Goal: Register for event/course

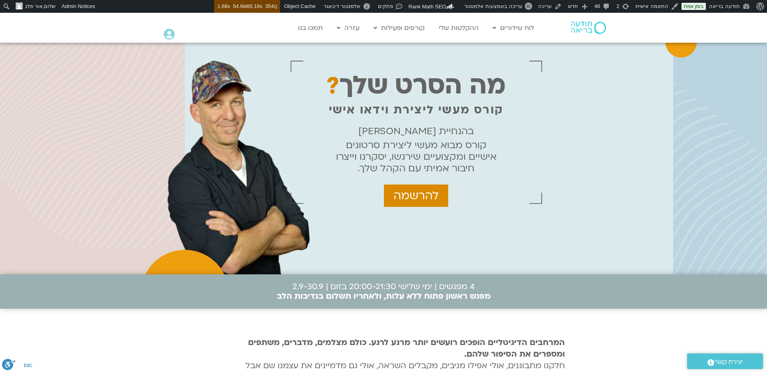
scroll to position [24, 0]
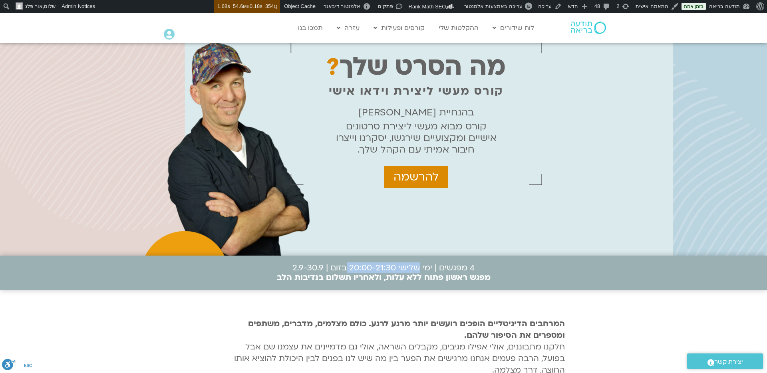
drag, startPoint x: 419, startPoint y: 268, endPoint x: 347, endPoint y: 269, distance: 72.3
click at [347, 269] on p "4 מפגשים | ימי שלישי 20:00-21:30 בזום | 2.9-30.9 מפגש ראשון פתוח ללא עלות, ולאח…" at bounding box center [384, 272] width 214 height 19
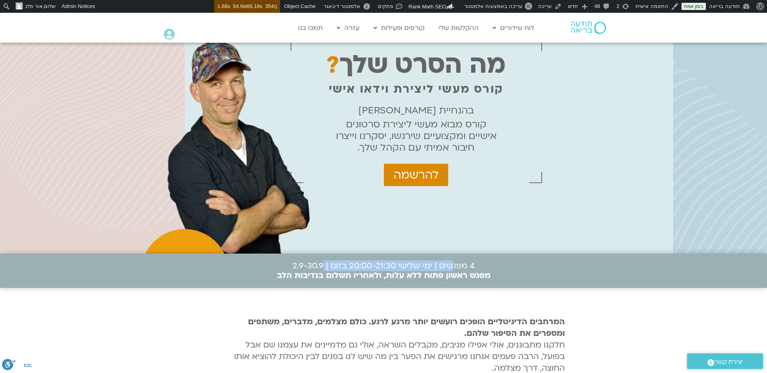
drag, startPoint x: 446, startPoint y: 265, endPoint x: 347, endPoint y: 261, distance: 99.9
click at [323, 264] on p "4 מפגשים | ימי שלישי 20:00-21:30 בזום | 2.9-30.9 מפגש ראשון פתוח ללא עלות, ולאח…" at bounding box center [384, 270] width 214 height 19
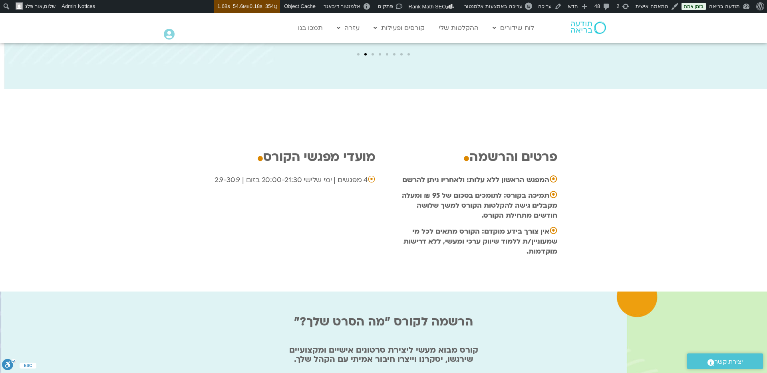
scroll to position [2442, 0]
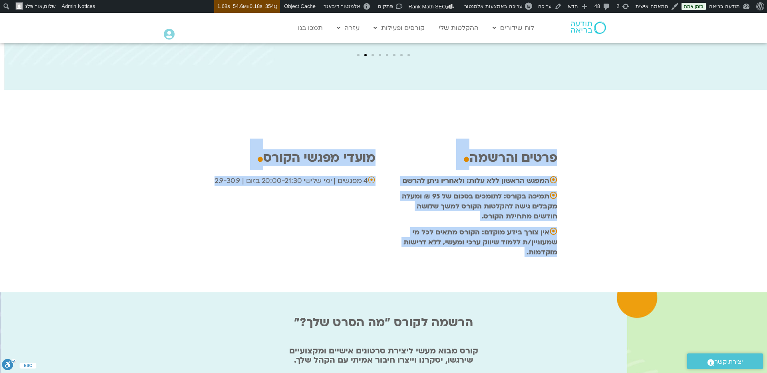
drag, startPoint x: 501, startPoint y: 119, endPoint x: 312, endPoint y: 160, distance: 194.0
click at [312, 160] on div "פרטים והרשמה . ⦿ המפגש הראשון ללא עלות: ולאחריו ניתן להרשם ⦿ תמיכה בקורס: לתומכ…" at bounding box center [383, 205] width 355 height 174
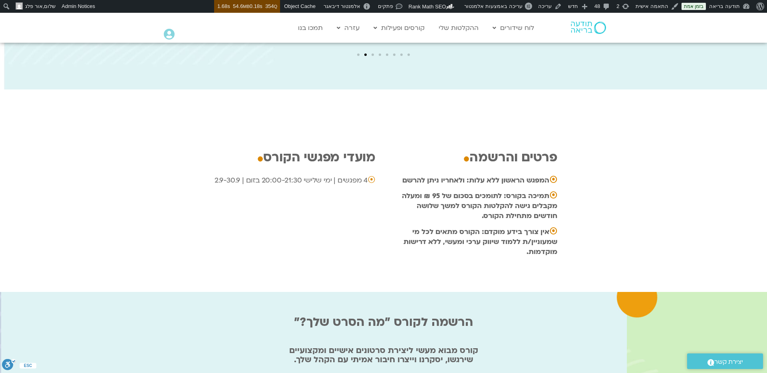
click at [317, 191] on p at bounding box center [293, 196] width 166 height 10
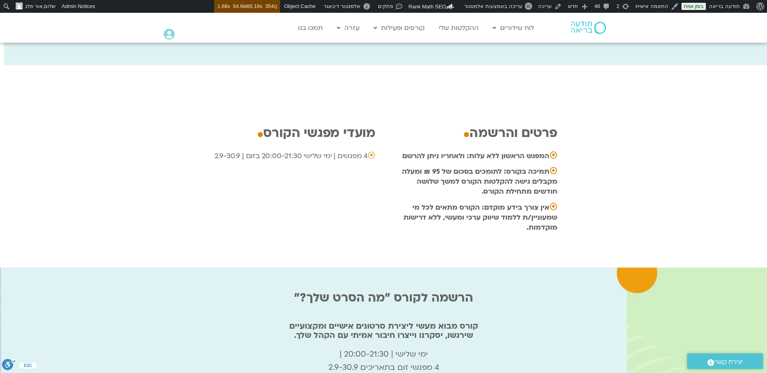
scroll to position [2463, 0]
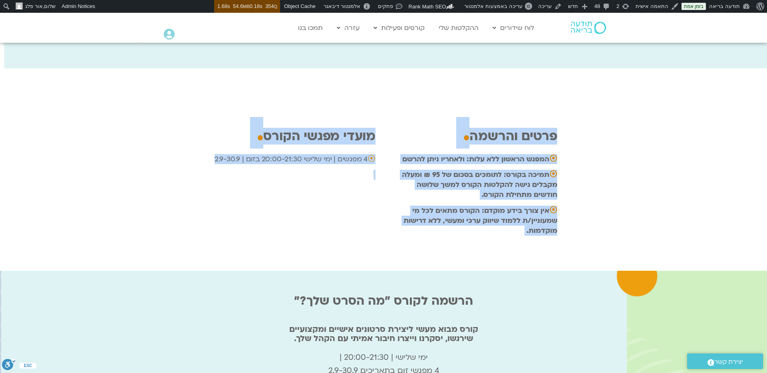
drag, startPoint x: 500, startPoint y: 99, endPoint x: 248, endPoint y: 185, distance: 266.3
click at [248, 185] on div "פרטים והרשמה . ⦿ המפגש הראשון ללא עלות: ולאחריו ניתן להרשם ⦿ תמיכה בקורס: לתומכ…" at bounding box center [383, 183] width 767 height 174
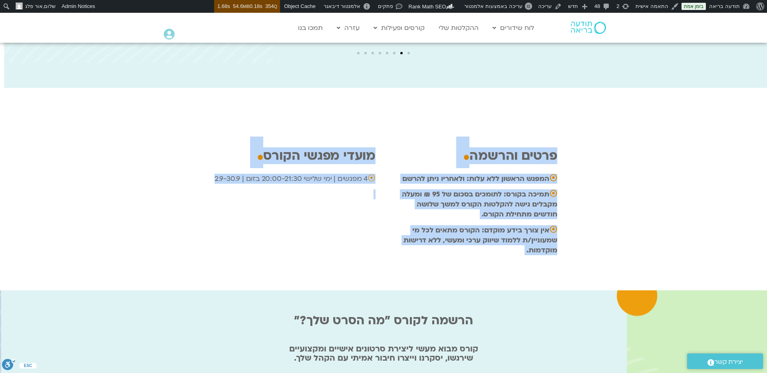
scroll to position [2442, 0]
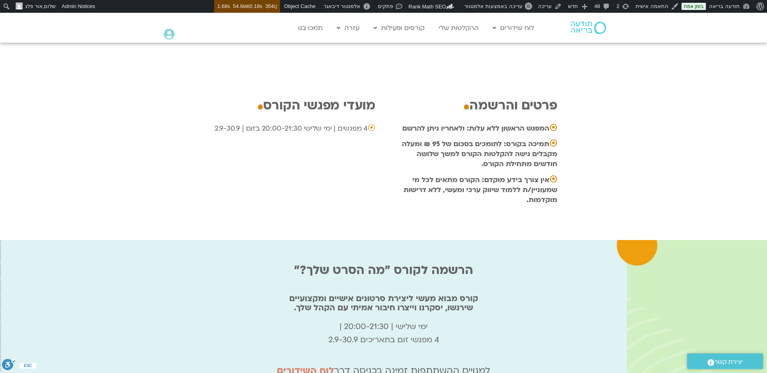
scroll to position [2493, 0]
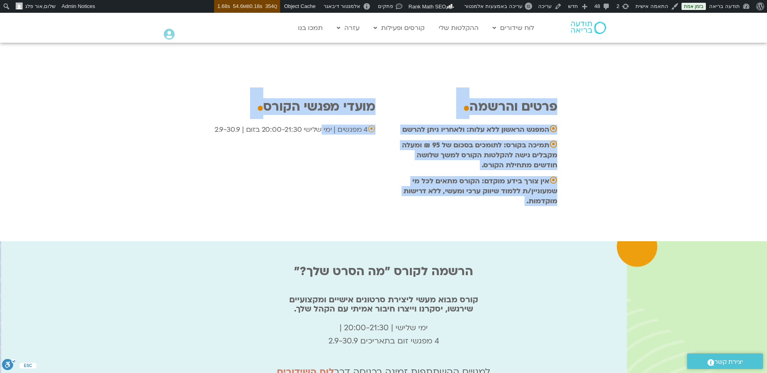
drag, startPoint x: 393, startPoint y: 65, endPoint x: 319, endPoint y: 97, distance: 80.6
click at [319, 97] on div "פרטים והרשמה . ⦿ המפגש הראשון ללא עלות: ולאחריו ניתן להרשם ⦿ תמיכה בקורס: לתומכ…" at bounding box center [383, 154] width 355 height 174
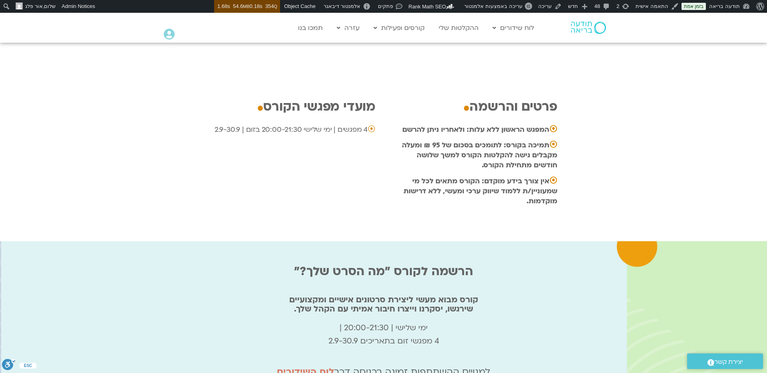
click at [327, 125] on div "⦿ 4 מפגשים | ימי שלישי 20:00-21:30 בזום | 2.9-30.9" at bounding box center [293, 140] width 166 height 31
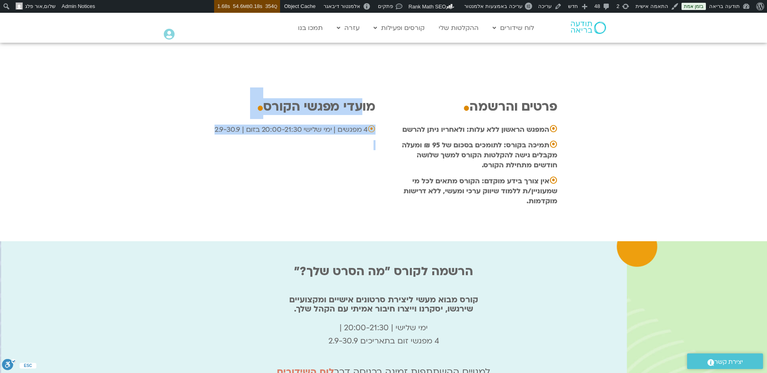
drag, startPoint x: 357, startPoint y: 76, endPoint x: 422, endPoint y: 214, distance: 152.5
click at [275, 111] on div "מועדי מפגשי הקורס . ⦿ 4 מפגשים | ימי שלישי 20:00-21:30 בזום | 2.9-30.9" at bounding box center [293, 155] width 174 height 121
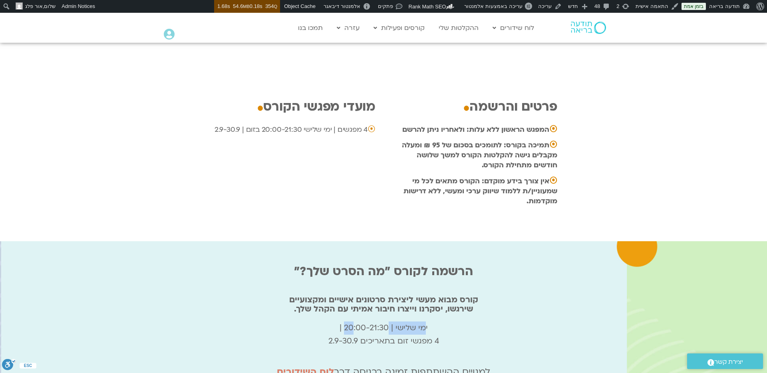
drag, startPoint x: 409, startPoint y: 295, endPoint x: 353, endPoint y: 295, distance: 55.5
click at [353, 321] on p "ימי שלישי | 20:00-21:30 | 4 מפגשי זום בתאריכים 2.9-30.9" at bounding box center [383, 334] width 537 height 26
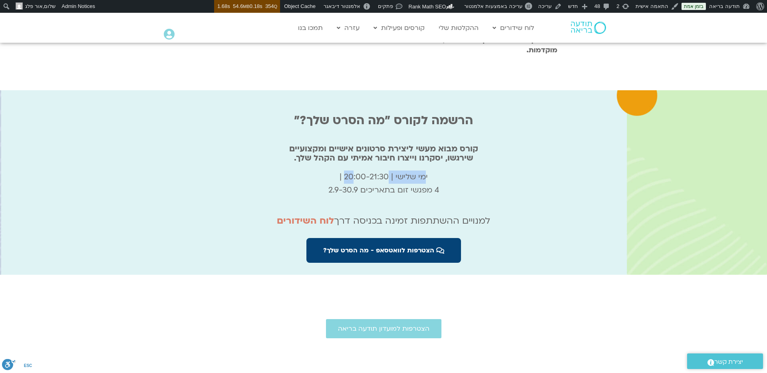
scroll to position [2643, 0]
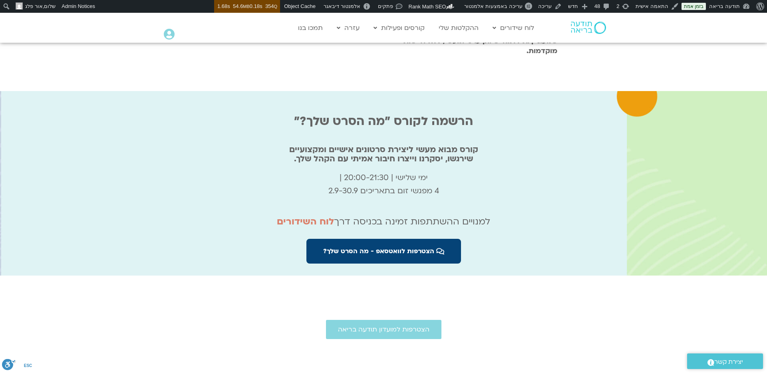
drag, startPoint x: 499, startPoint y: 159, endPoint x: 527, endPoint y: 115, distance: 51.8
click at [499, 171] on p "ימי שלישי | 20:00-21:30 | 4 מפגשי זום בתאריכים 2.9-30.9" at bounding box center [383, 184] width 537 height 26
drag, startPoint x: 475, startPoint y: 189, endPoint x: 301, endPoint y: 196, distance: 174.6
click at [298, 214] on p "למנויים ההשתתפות זמינה בכניסה דרך לוח השידורים" at bounding box center [383, 222] width 537 height 16
click at [412, 214] on p "למנויים ההשתתפות זמינה בכניסה דרך לוח השידורים" at bounding box center [383, 222] width 537 height 16
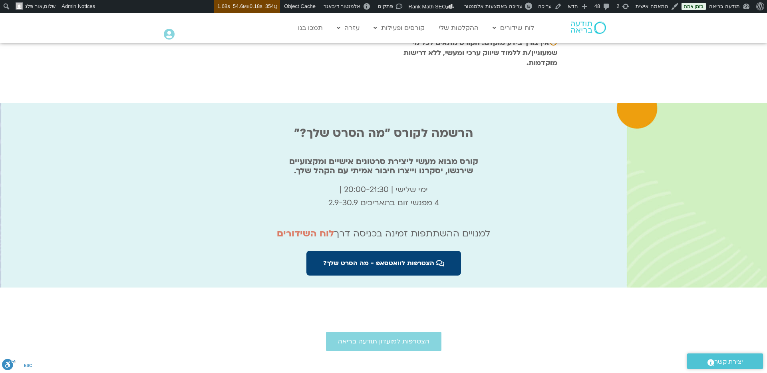
scroll to position [2631, 0]
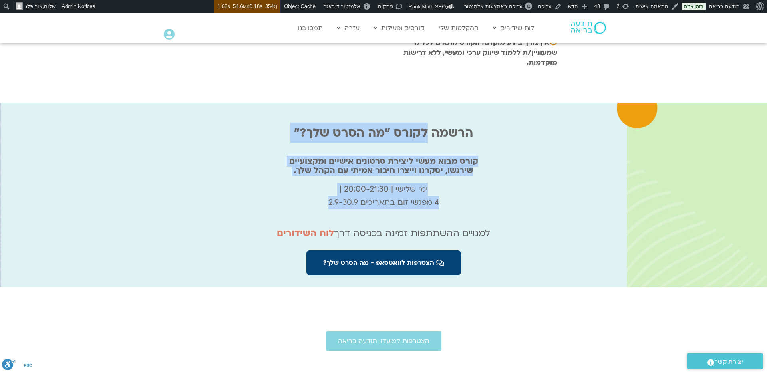
drag, startPoint x: 424, startPoint y: 95, endPoint x: 373, endPoint y: 194, distance: 110.9
click at [373, 194] on div "הרשמה לקורס "מה הסרט שלך?" קורס מבוא מעשי ליצירת סרטונים אישיים ומקצועיים שירגש…" at bounding box center [383, 199] width 537 height 176
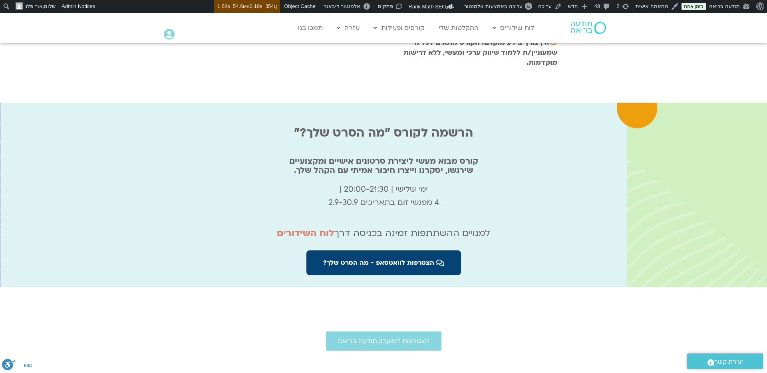
click at [421, 225] on p "למנויים ההשתתפות זמינה בכניסה דרך לוח השידורים" at bounding box center [383, 233] width 537 height 16
drag, startPoint x: 485, startPoint y: 201, endPoint x: 409, endPoint y: 200, distance: 75.5
click at [411, 225] on p "למנויים ההשתתפות זמינה בכניסה דרך לוח השידורים" at bounding box center [383, 233] width 537 height 16
drag, startPoint x: 517, startPoint y: 181, endPoint x: 513, endPoint y: 184, distance: 4.5
click at [517, 183] on div "ימי שלישי | 20:00-21:30 | 4 מפגשי זום בתאריכים 2.9-30.9" at bounding box center [383, 199] width 537 height 32
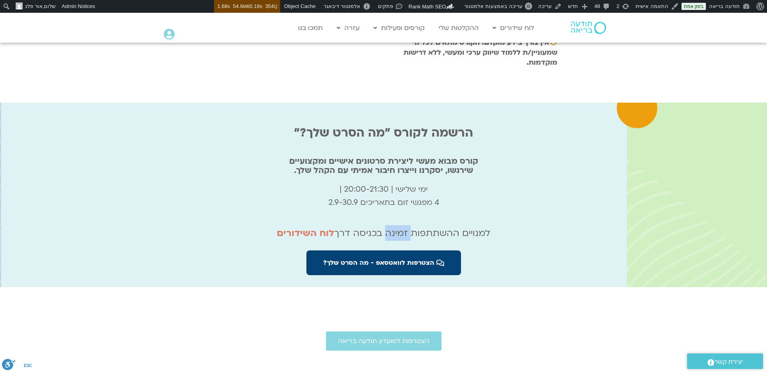
drag, startPoint x: 405, startPoint y: 202, endPoint x: 387, endPoint y: 204, distance: 17.6
click at [387, 225] on p "למנויים ההשתתפות זמינה בכניסה דרך לוח השידורים" at bounding box center [383, 233] width 537 height 16
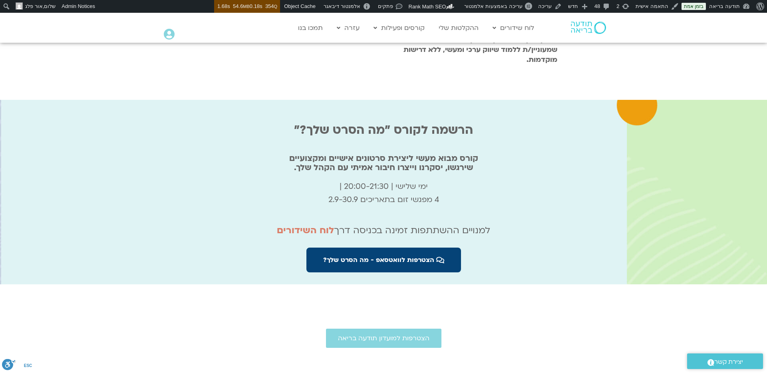
click at [472, 180] on p "ימי שלישי | 20:00-21:30 | 4 מפגשי זום בתאריכים 2.9-30.9" at bounding box center [383, 193] width 537 height 26
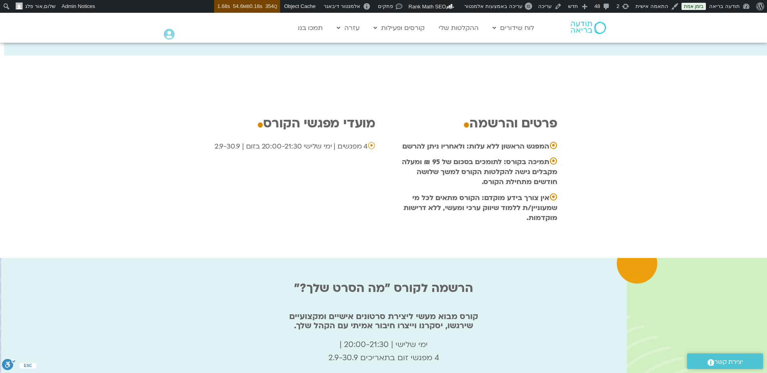
scroll to position [2446, 0]
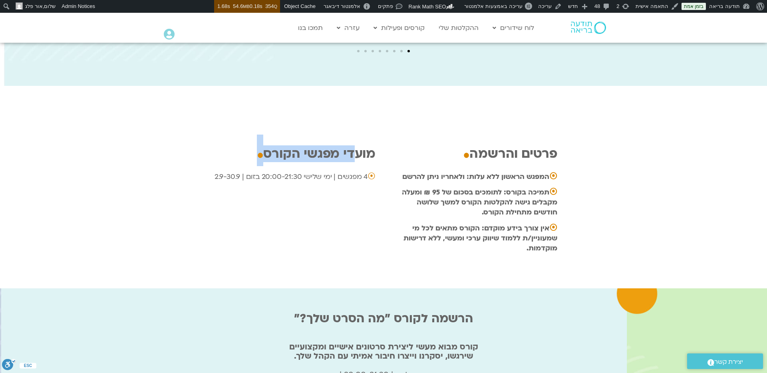
drag, startPoint x: 351, startPoint y: 117, endPoint x: 281, endPoint y: 141, distance: 74.0
click at [280, 142] on div "מועדי מפגשי הקורס . ⦿ 4 מפגשים | ימי שלישי 20:00-21:30 בזום | 2.9-30.9" at bounding box center [293, 202] width 174 height 121
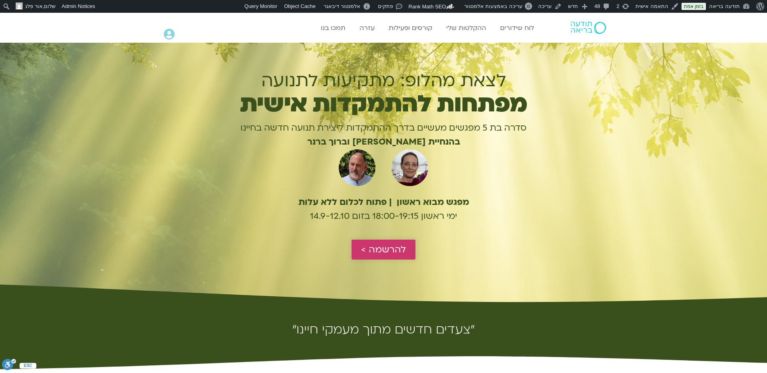
click at [403, 254] on span "להרשמה >" at bounding box center [383, 249] width 45 height 10
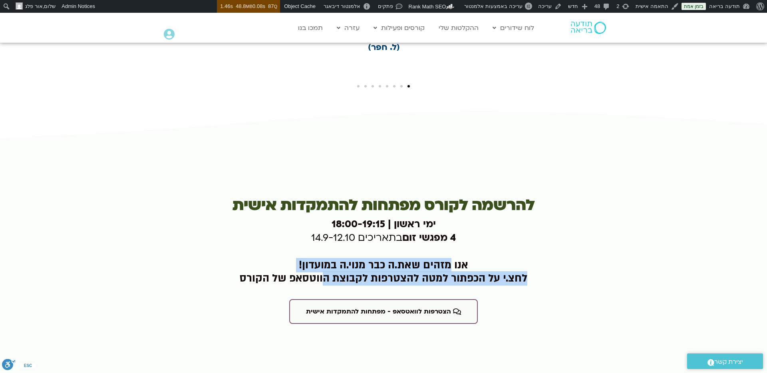
drag, startPoint x: 402, startPoint y: 240, endPoint x: 327, endPoint y: 251, distance: 75.9
click at [328, 259] on h2 "אנו מזהים שאת.ה כבר מנוי.ה במועדון! לחצ.י על הכפתור למטה להצטרפות לקבוצת הווטסא…" at bounding box center [383, 272] width 389 height 26
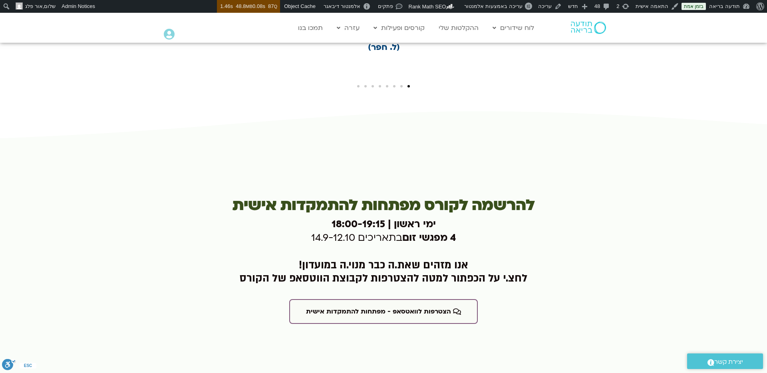
click at [531, 218] on h3 "ימי ראשון | 18:00-19:15 4 מפגשי זום בתאריכים 14.9-12.10" at bounding box center [383, 231] width 389 height 27
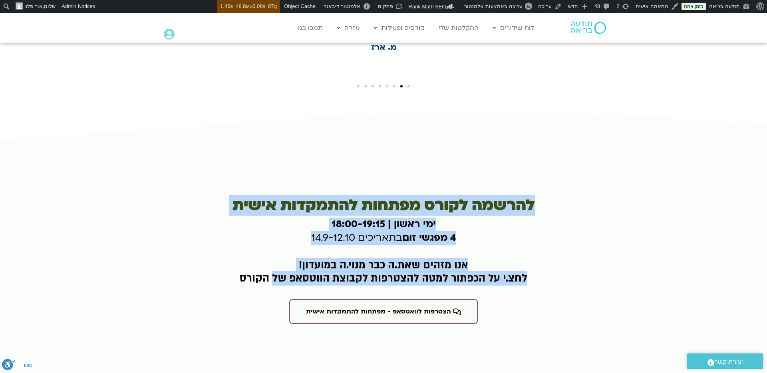
drag, startPoint x: 525, startPoint y: 168, endPoint x: 278, endPoint y: 258, distance: 262.1
click at [278, 258] on div "להרשמה לקורס מפתחות להתמקדות אישית ימי ראשון | 18:00-19:15 4 מפגשי זום בתאריכים…" at bounding box center [383, 259] width 397 height 138
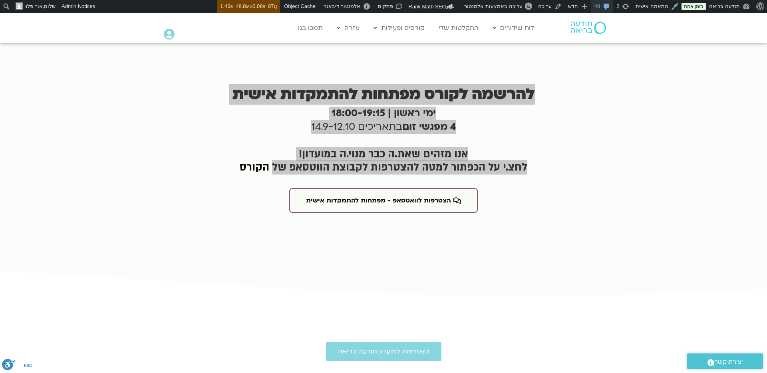
scroll to position [1957, 0]
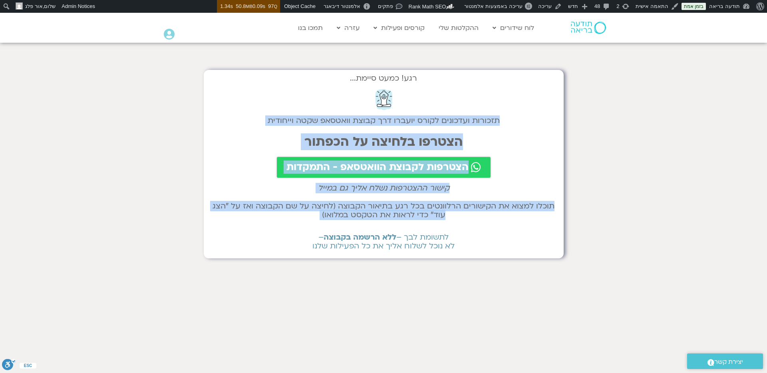
drag, startPoint x: 449, startPoint y: 114, endPoint x: 327, endPoint y: 225, distance: 165.1
click at [327, 225] on div "רגע! כמעט סיימת... תזכורות ועדכונים לקורס יועברו דרך קבוצת וואטסאפ שקטה וייחודי…" at bounding box center [384, 164] width 360 height 188
click at [626, 157] on section "רגע! כמעט סיימת... תזכורות ועדכונים לקורס יועברו דרך קבוצת וואטסאפ שקטה וייחודי…" at bounding box center [383, 249] width 767 height 426
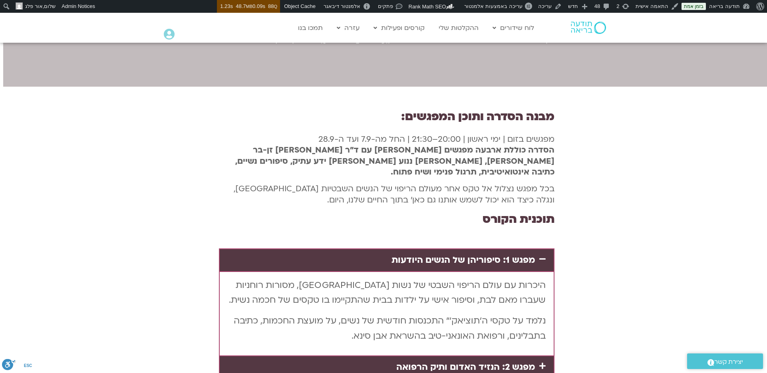
scroll to position [1491, -3]
drag, startPoint x: 500, startPoint y: 84, endPoint x: 415, endPoint y: 82, distance: 85.1
click at [422, 133] on span "מפגשים בזום | ימי ראשון | 20:00–21:30 | החל מה-7.9 ועד ה-28.9" at bounding box center [436, 138] width 236 height 11
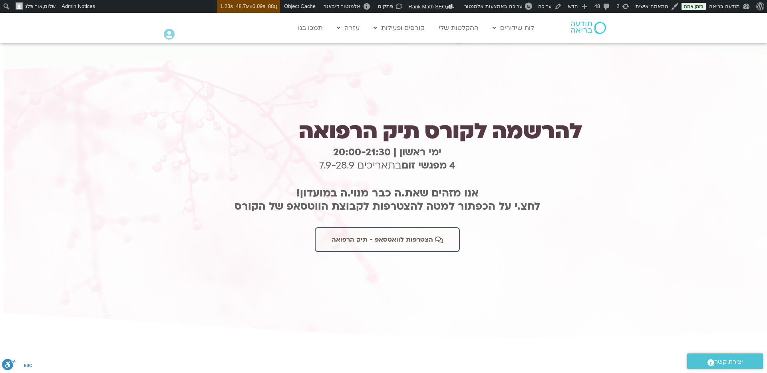
scroll to position [2142, -4]
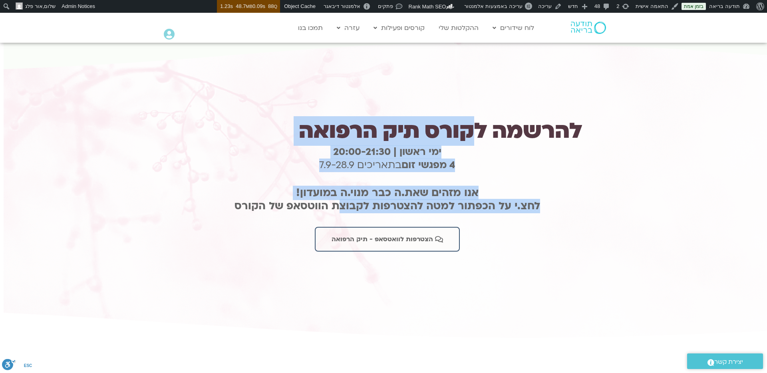
drag, startPoint x: 452, startPoint y: 65, endPoint x: 337, endPoint y: 141, distance: 137.6
click at [346, 135] on div "להרשמה לקורס תיק הרפואה ימי ראשון | 20:00-21:3 0 4 מפגשי זום בתאריכים 7.9-28.9 …" at bounding box center [386, 190] width 397 height 131
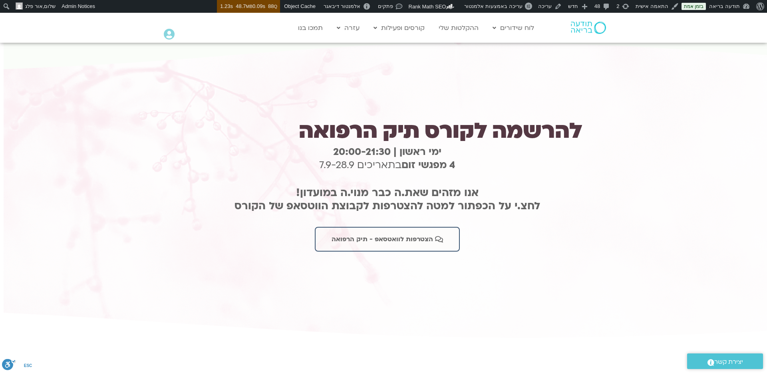
drag, startPoint x: 581, startPoint y: 198, endPoint x: 555, endPoint y: 184, distance: 29.8
click at [581, 198] on div "להרשמה לקורס תיק הרפואה ימי ראשון | 20:00-21:3 0 4 מפגשי זום בתאריכים 7.9-28.9 …" at bounding box center [386, 190] width 397 height 251
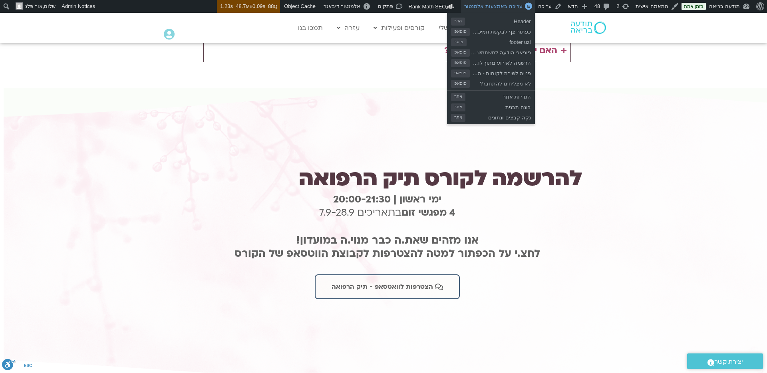
scroll to position [2094, 0]
click at [513, 9] on link "עריכה באמצעות אלמנטור" at bounding box center [497, 6] width 73 height 13
